Goal: Information Seeking & Learning: Learn about a topic

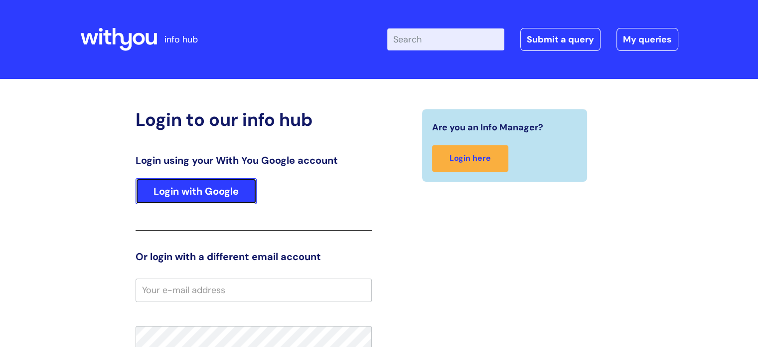
click at [204, 192] on link "Login with Google" at bounding box center [196, 191] width 121 height 26
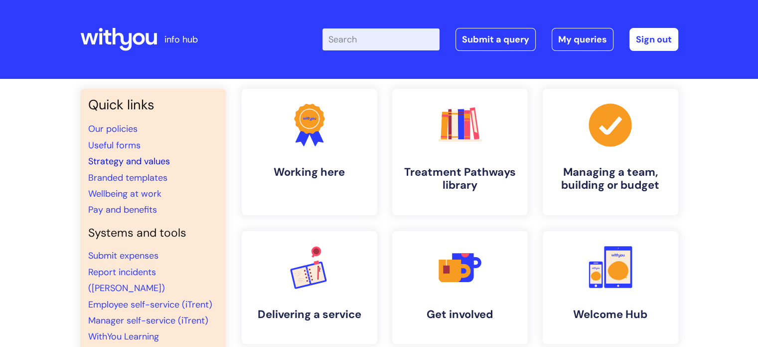
click at [159, 158] on link "Strategy and values" at bounding box center [129, 161] width 82 height 12
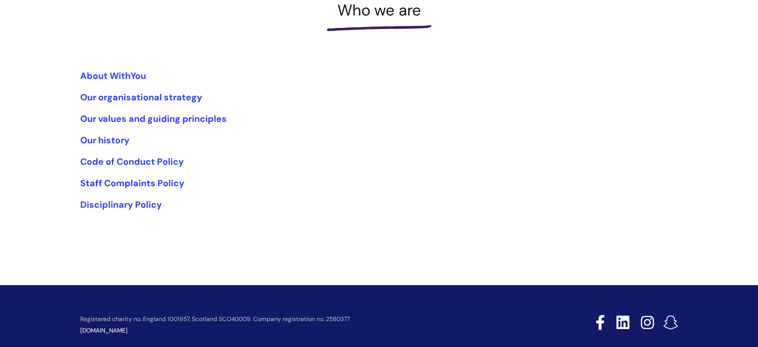
scroll to position [189, 0]
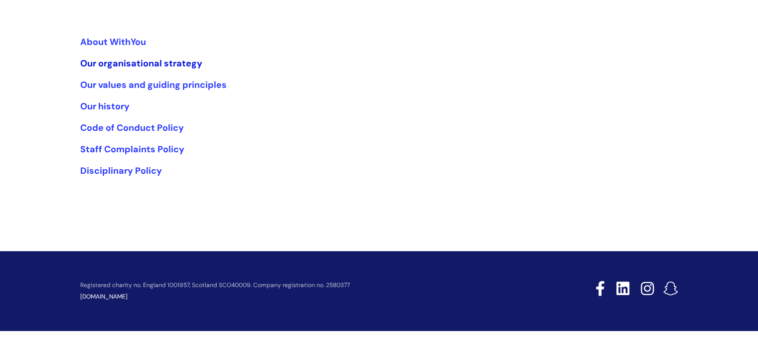
click at [183, 60] on link "Our organisational strategy" at bounding box center [141, 63] width 122 height 12
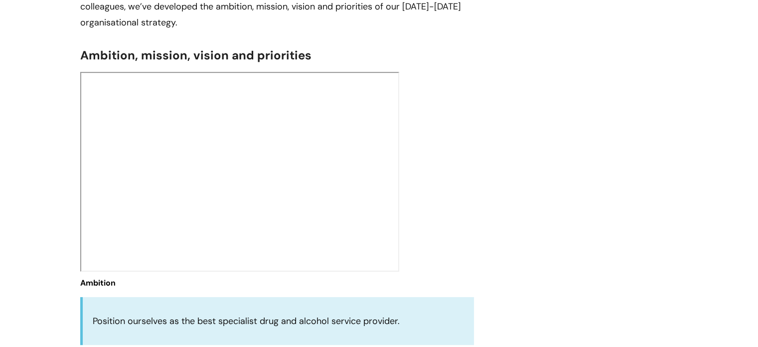
scroll to position [317, 0]
